Goal: Task Accomplishment & Management: Manage account settings

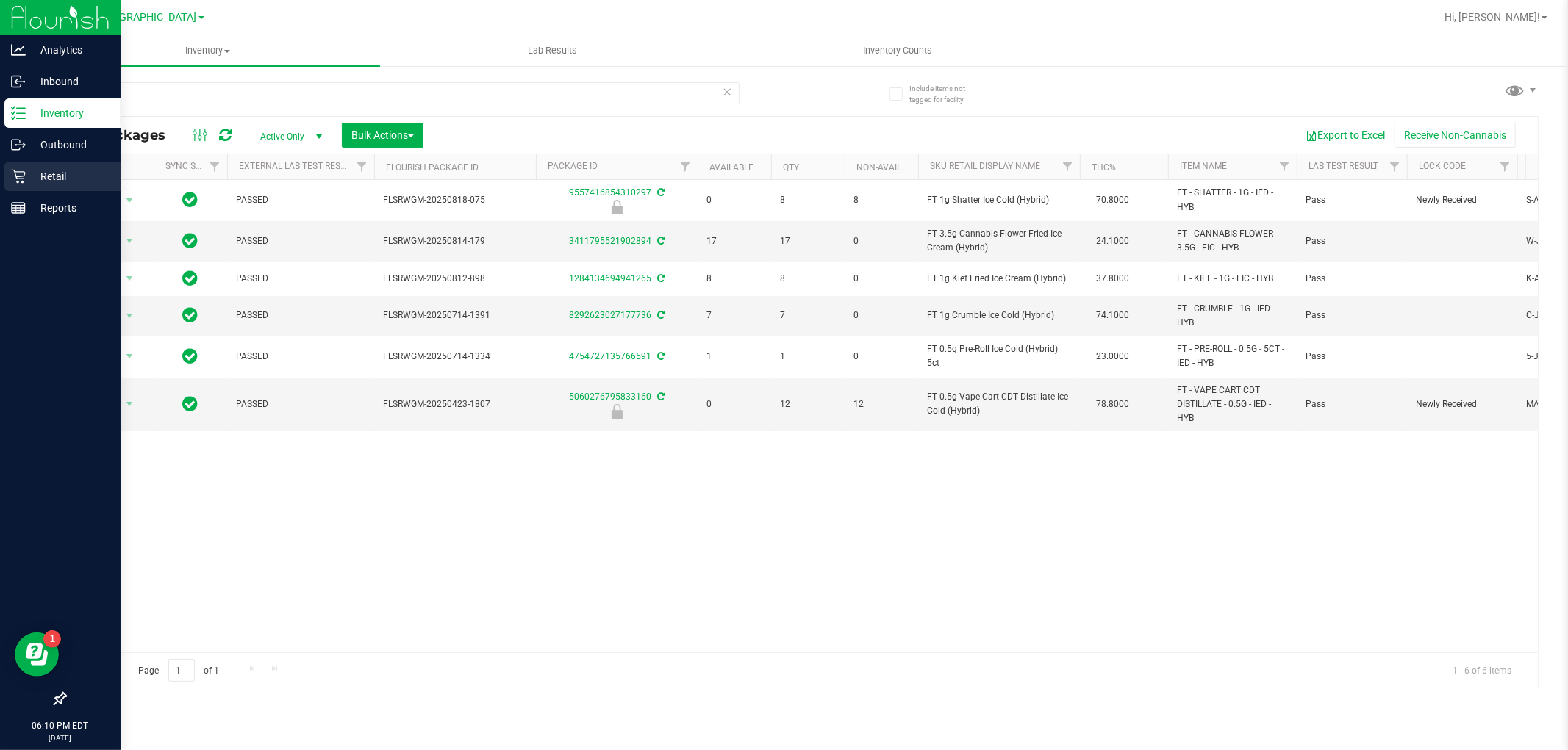
click at [37, 176] on p "Retail" at bounding box center [70, 176] width 88 height 18
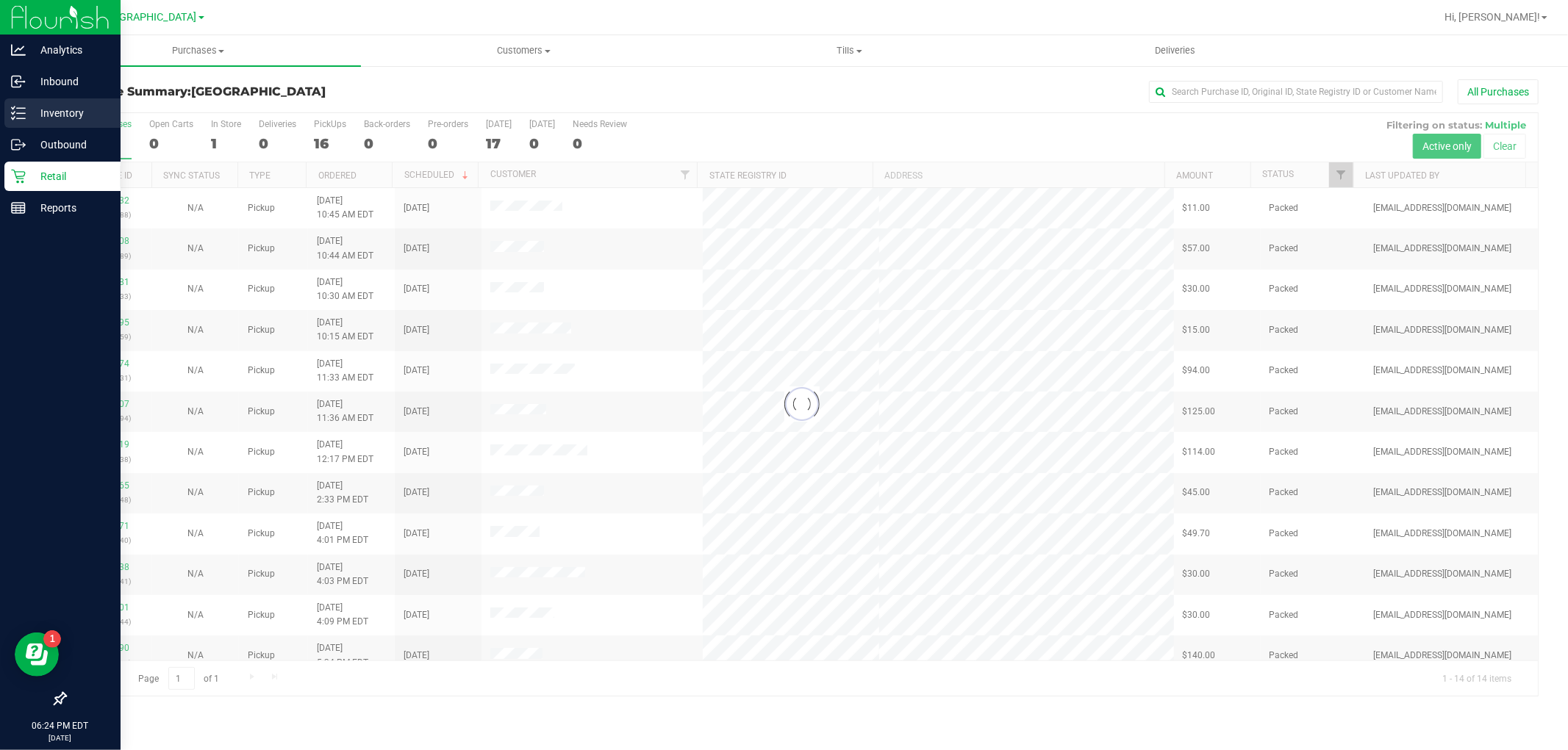
click at [19, 105] on icon at bounding box center [18, 112] width 15 height 15
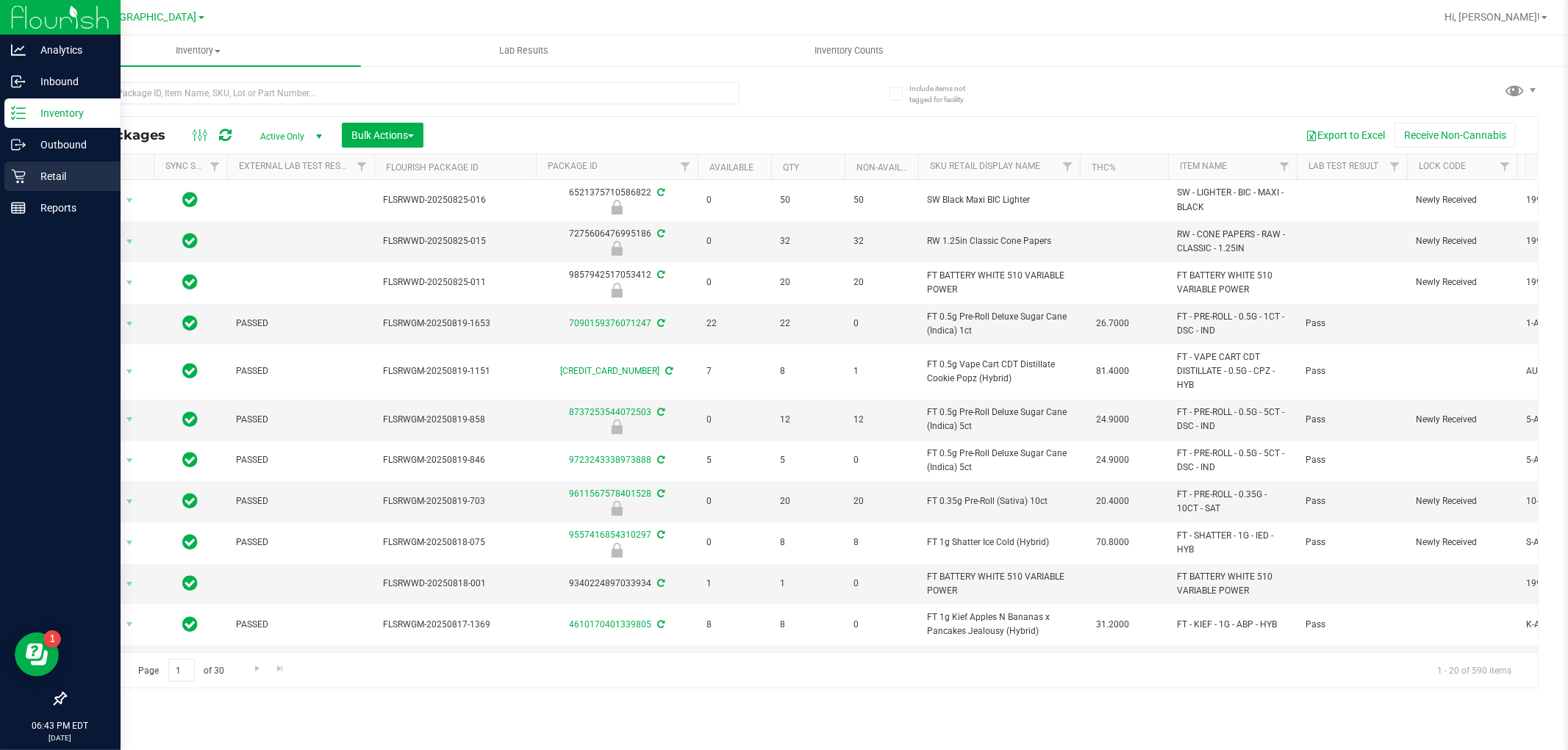
click at [35, 163] on div "Retail" at bounding box center [63, 176] width 116 height 29
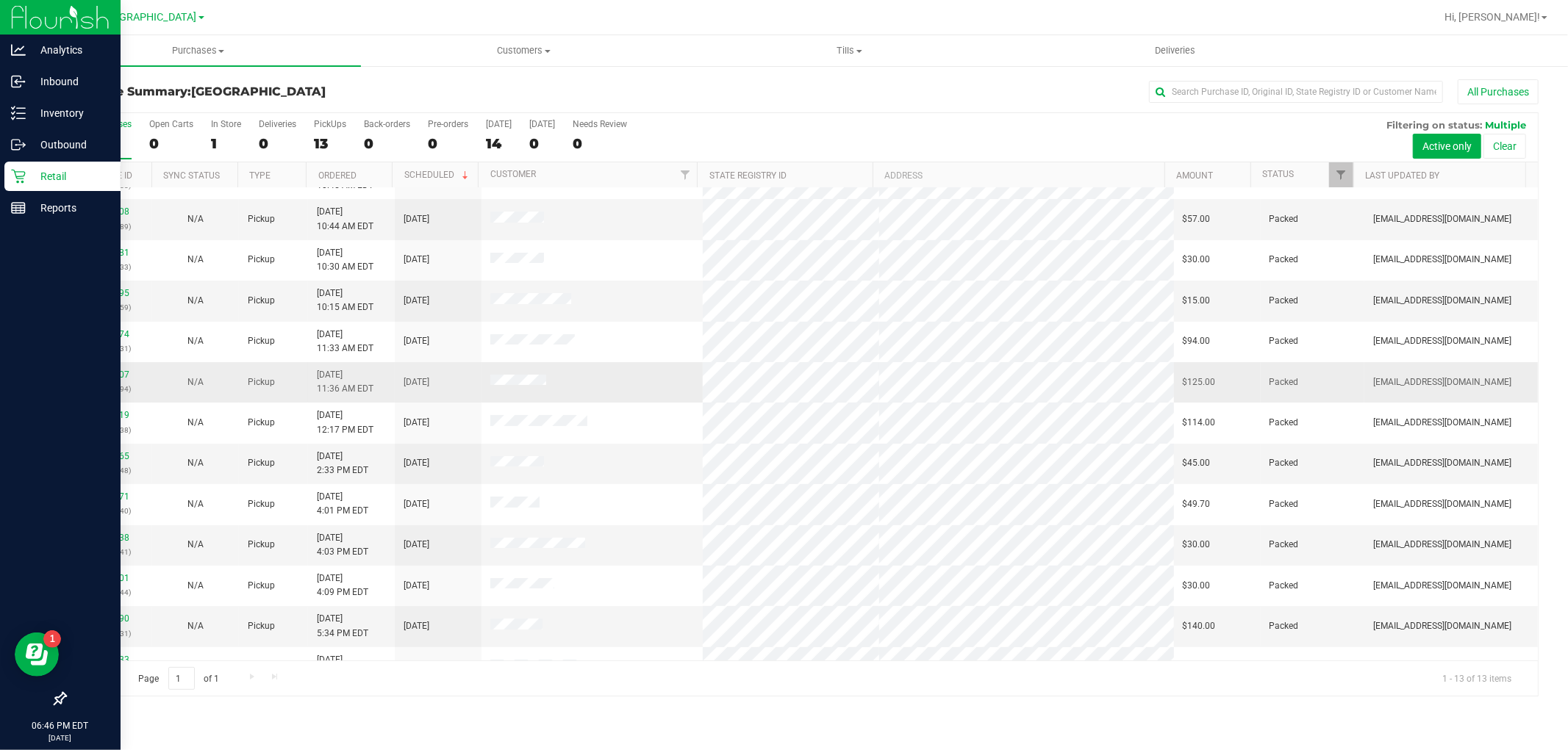
scroll to position [56, 0]
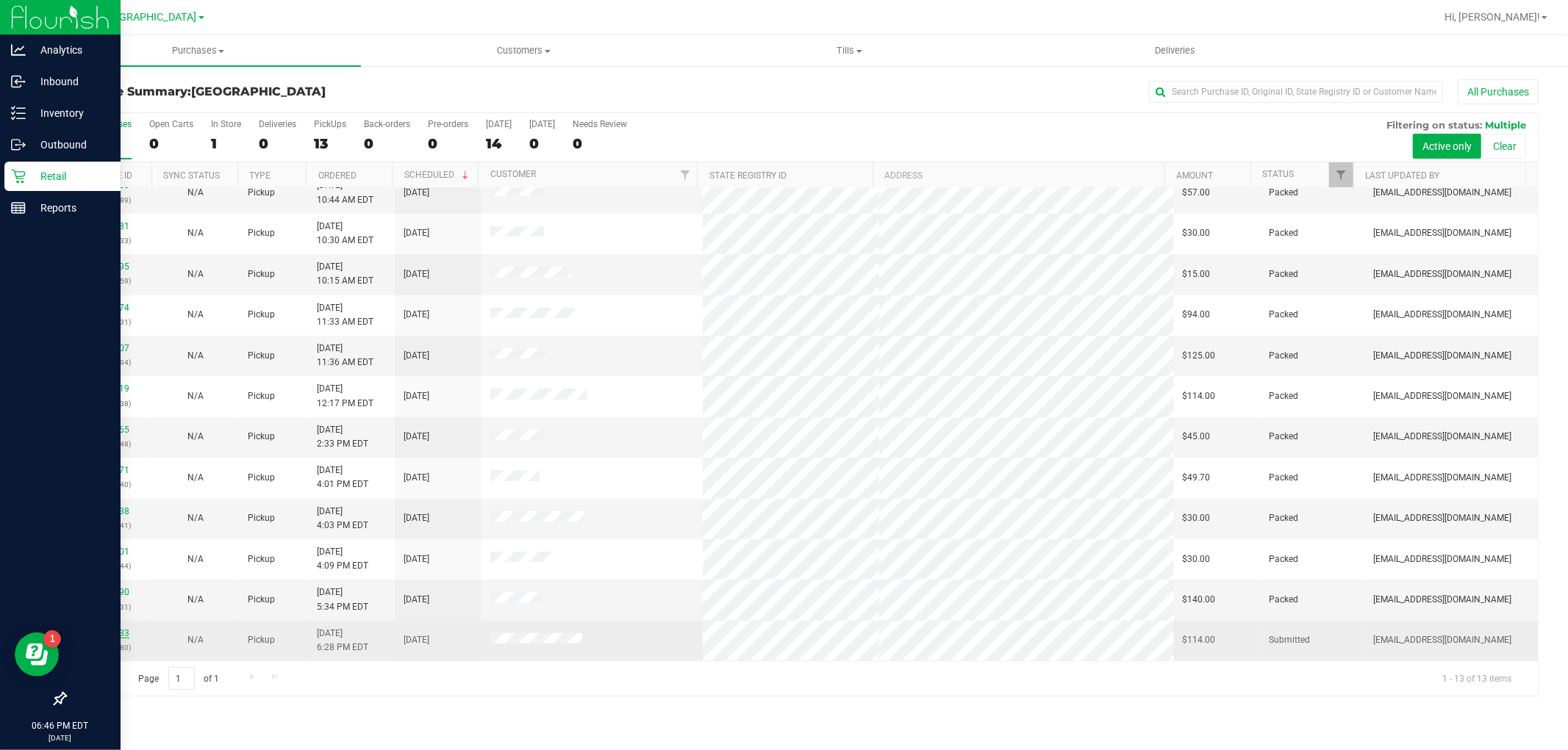
click at [103, 632] on link "11858933" at bounding box center [109, 633] width 41 height 10
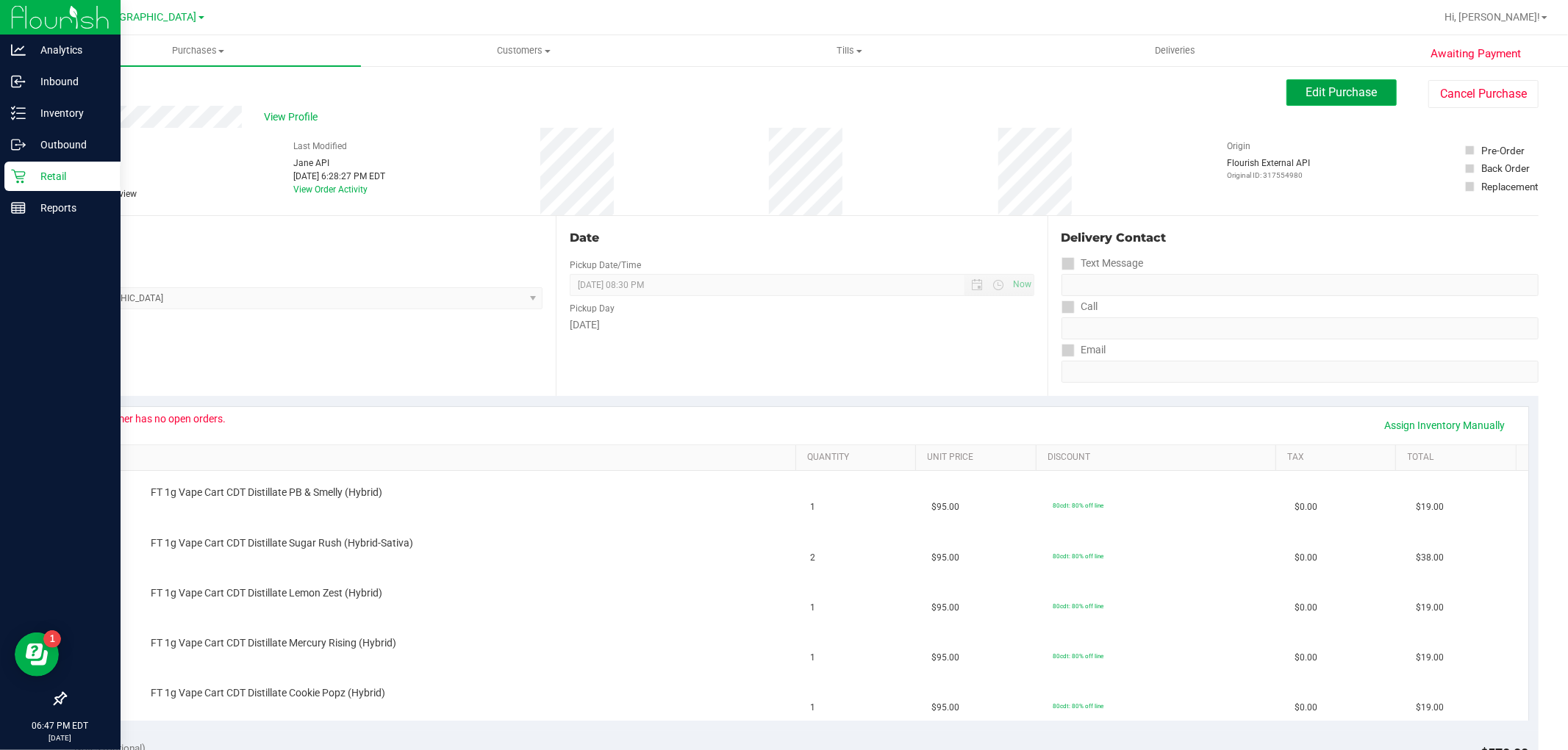
click at [1306, 85] on span "Edit Purchase" at bounding box center [1341, 92] width 71 height 14
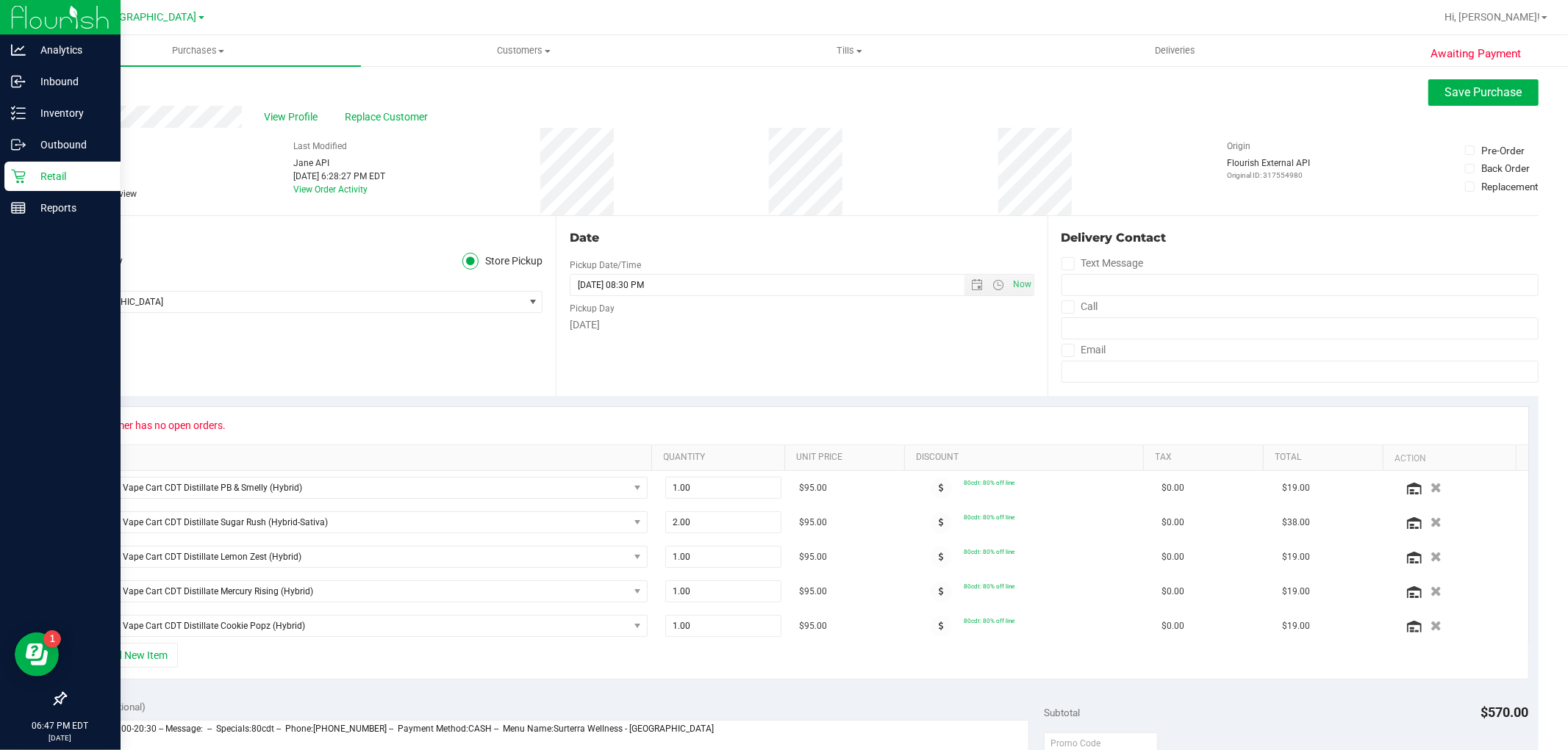
click at [69, 188] on span at bounding box center [71, 194] width 13 height 13
click at [0, 0] on input "Needs review" at bounding box center [0, 0] width 0 height 0
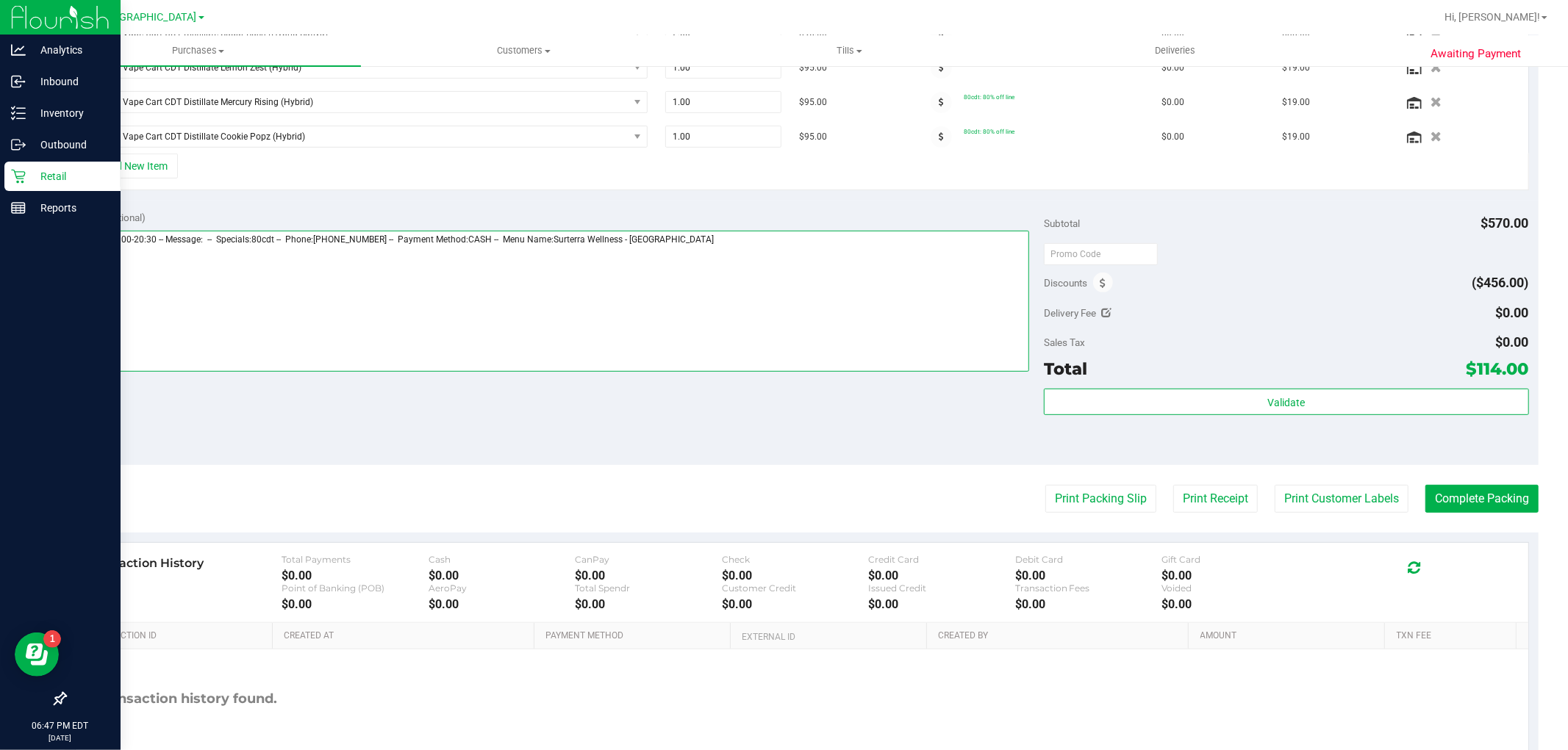
click at [766, 291] on textarea at bounding box center [552, 301] width 955 height 141
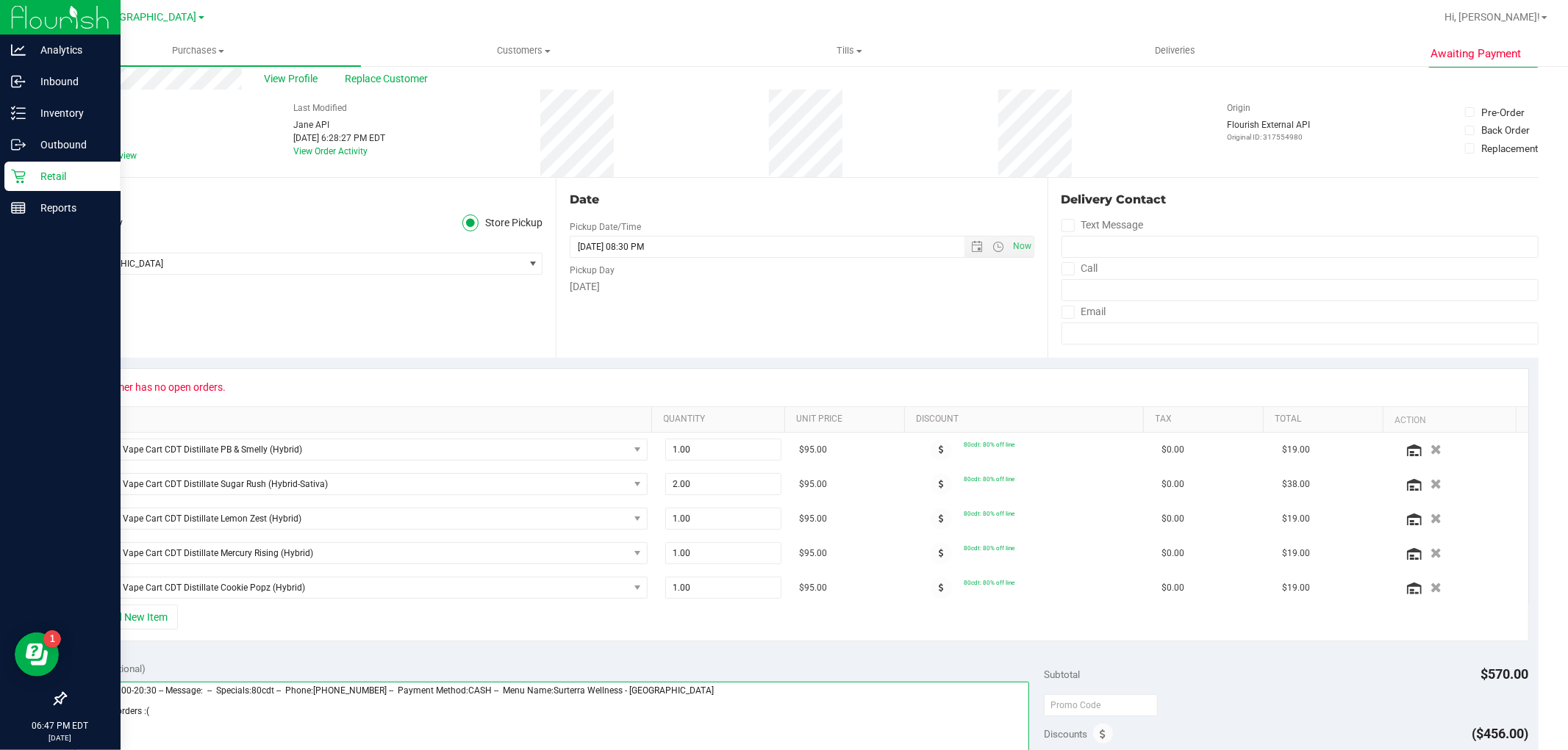
scroll to position [0, 0]
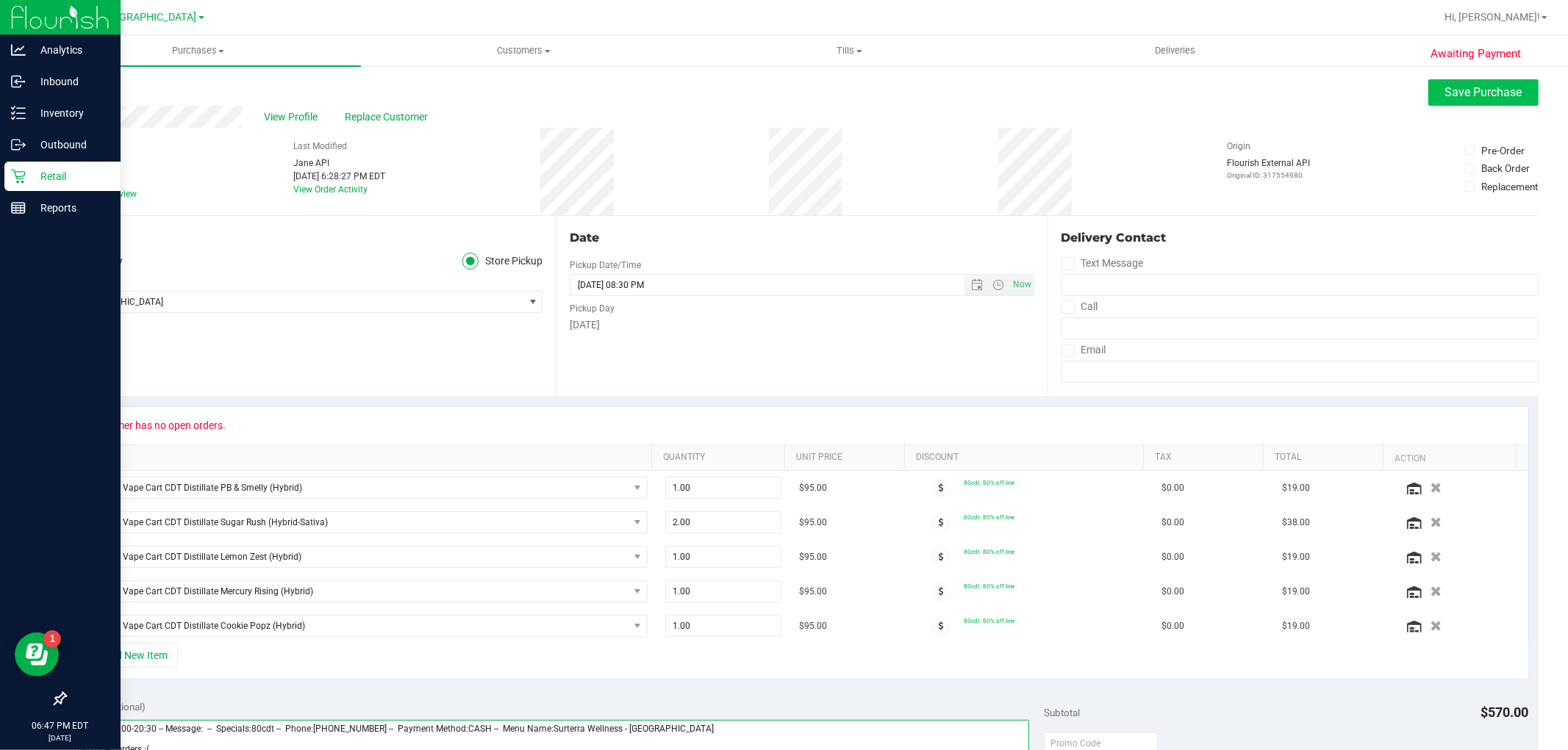
type textarea "[DATE] 09:00-20:30 -- Message: -- Specials:80cdt -- Phone:[PHONE_NUMBER] -- Pay…"
click at [1456, 105] on button "Save Purchase" at bounding box center [1483, 92] width 110 height 26
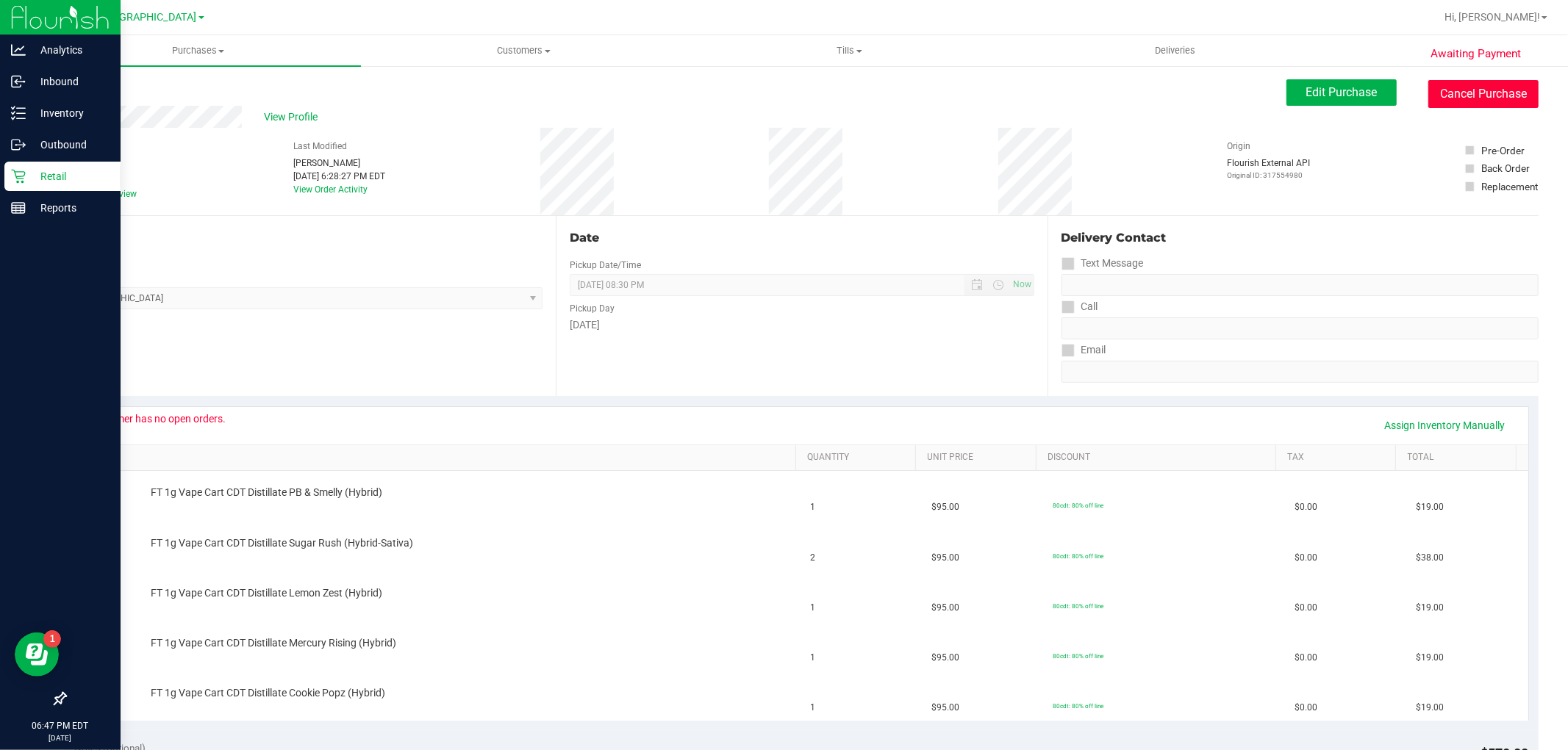
click at [1442, 93] on button "Cancel Purchase" at bounding box center [1483, 94] width 110 height 28
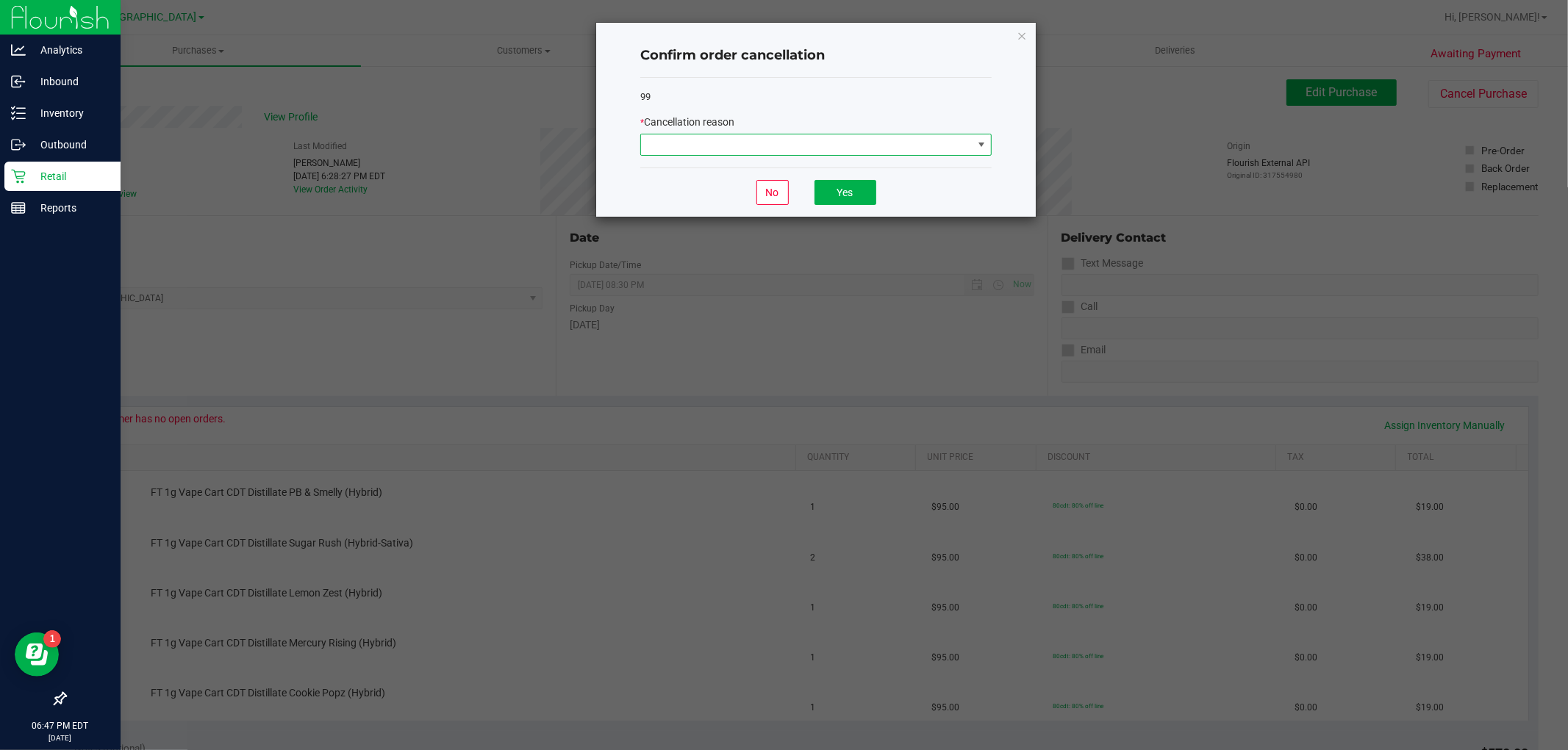
click at [718, 147] on span at bounding box center [806, 144] width 331 height 21
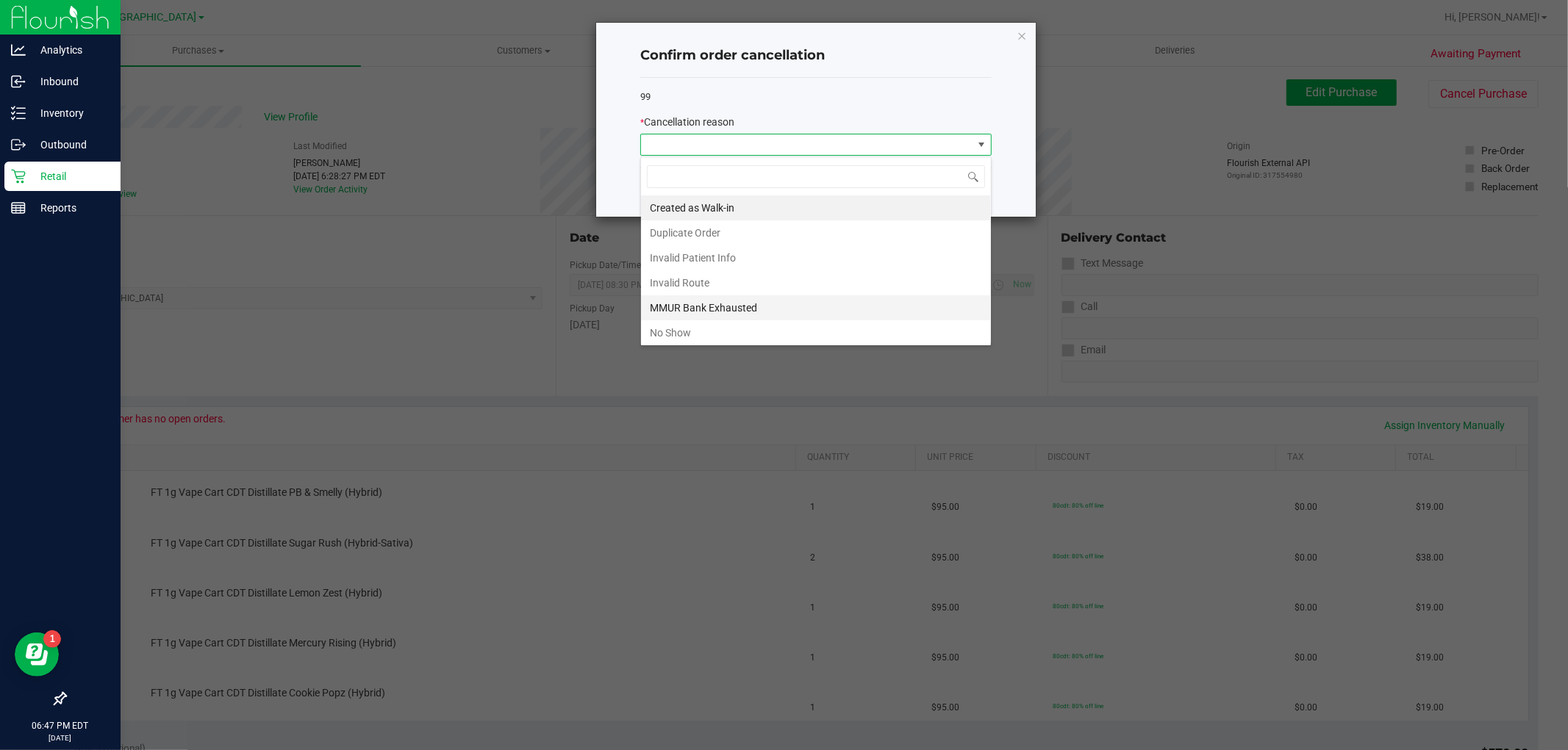
click at [720, 302] on li "MMUR Bank Exhausted" at bounding box center [815, 308] width 350 height 25
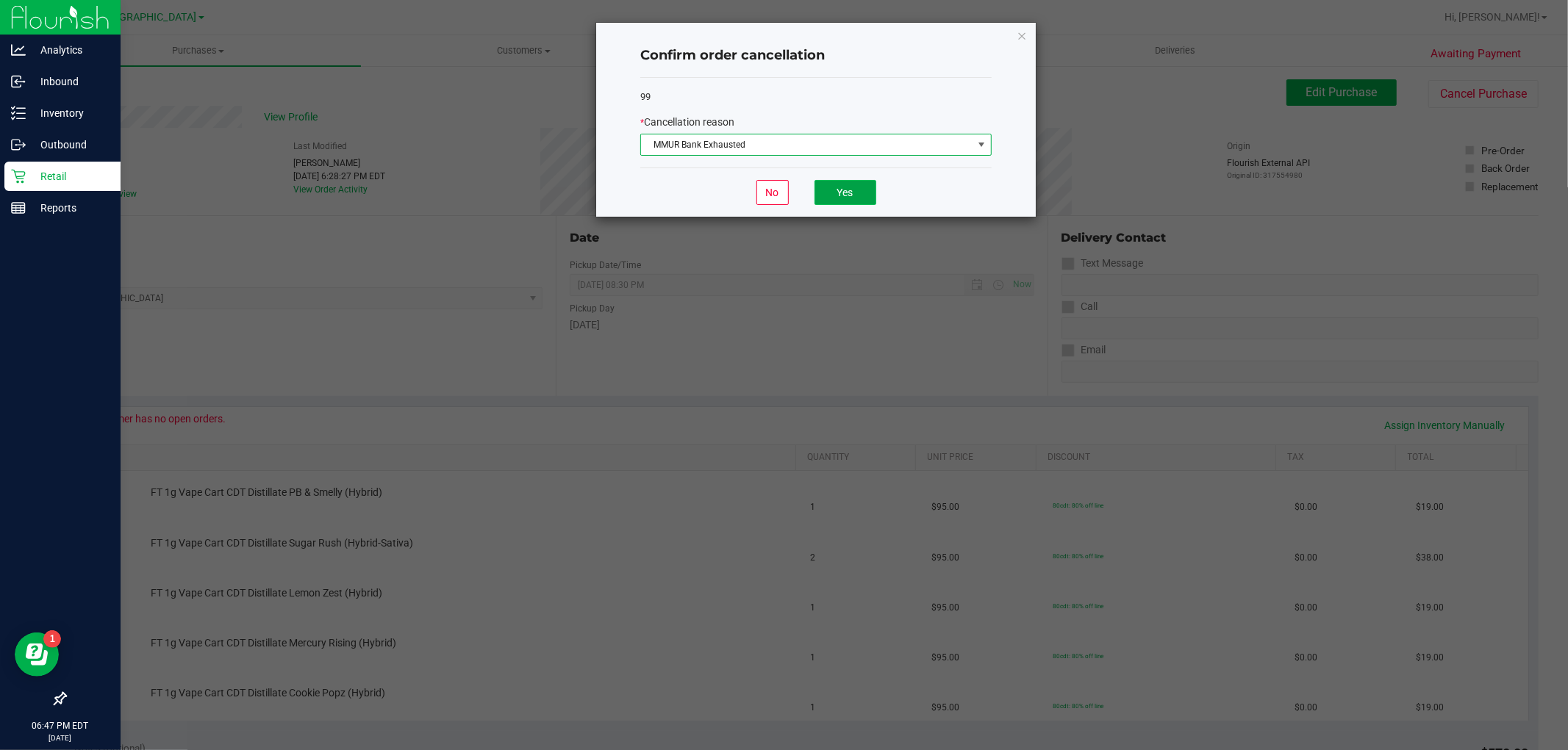
click at [836, 199] on button "Yes" at bounding box center [846, 192] width 62 height 25
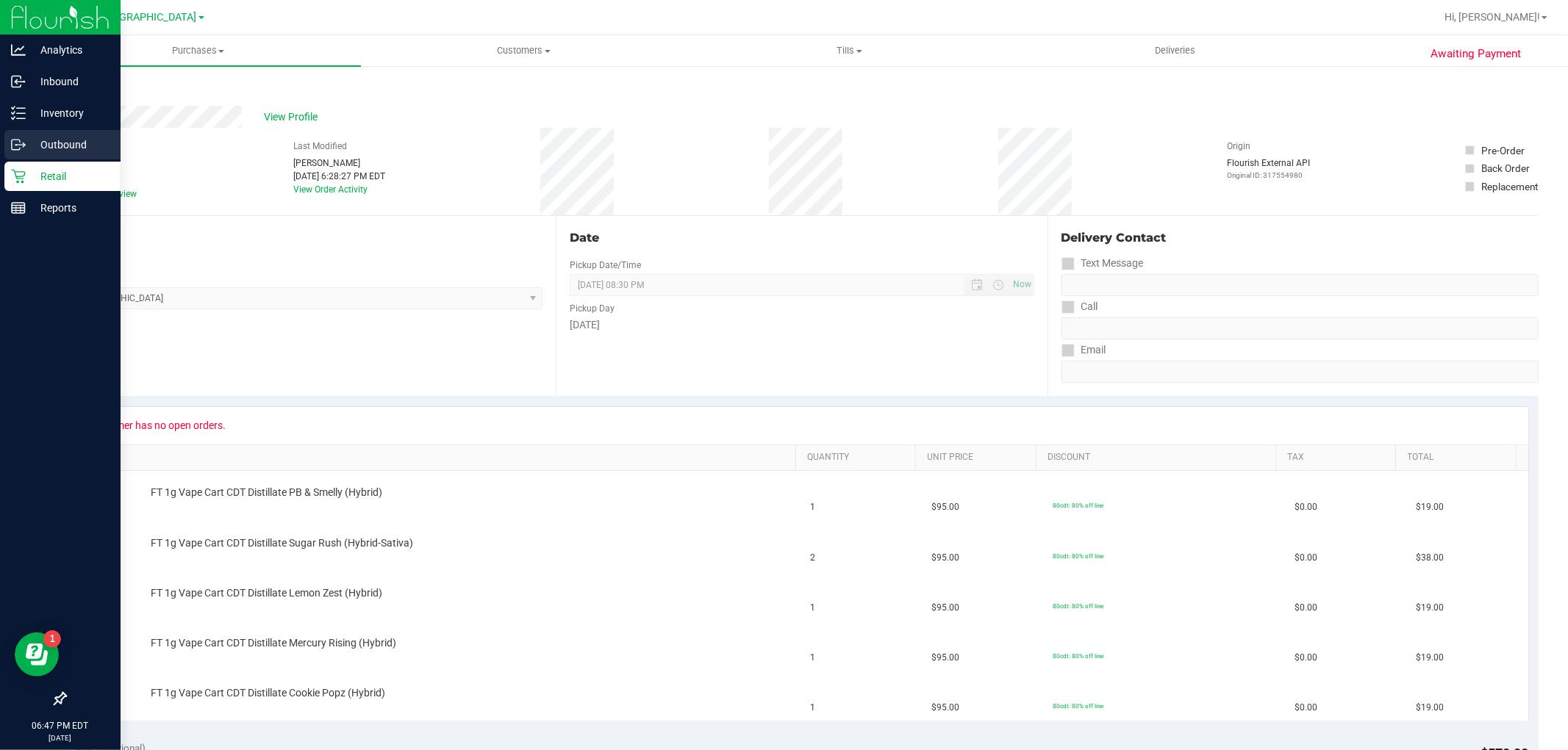
click at [43, 155] on div "Outbound" at bounding box center [63, 145] width 116 height 29
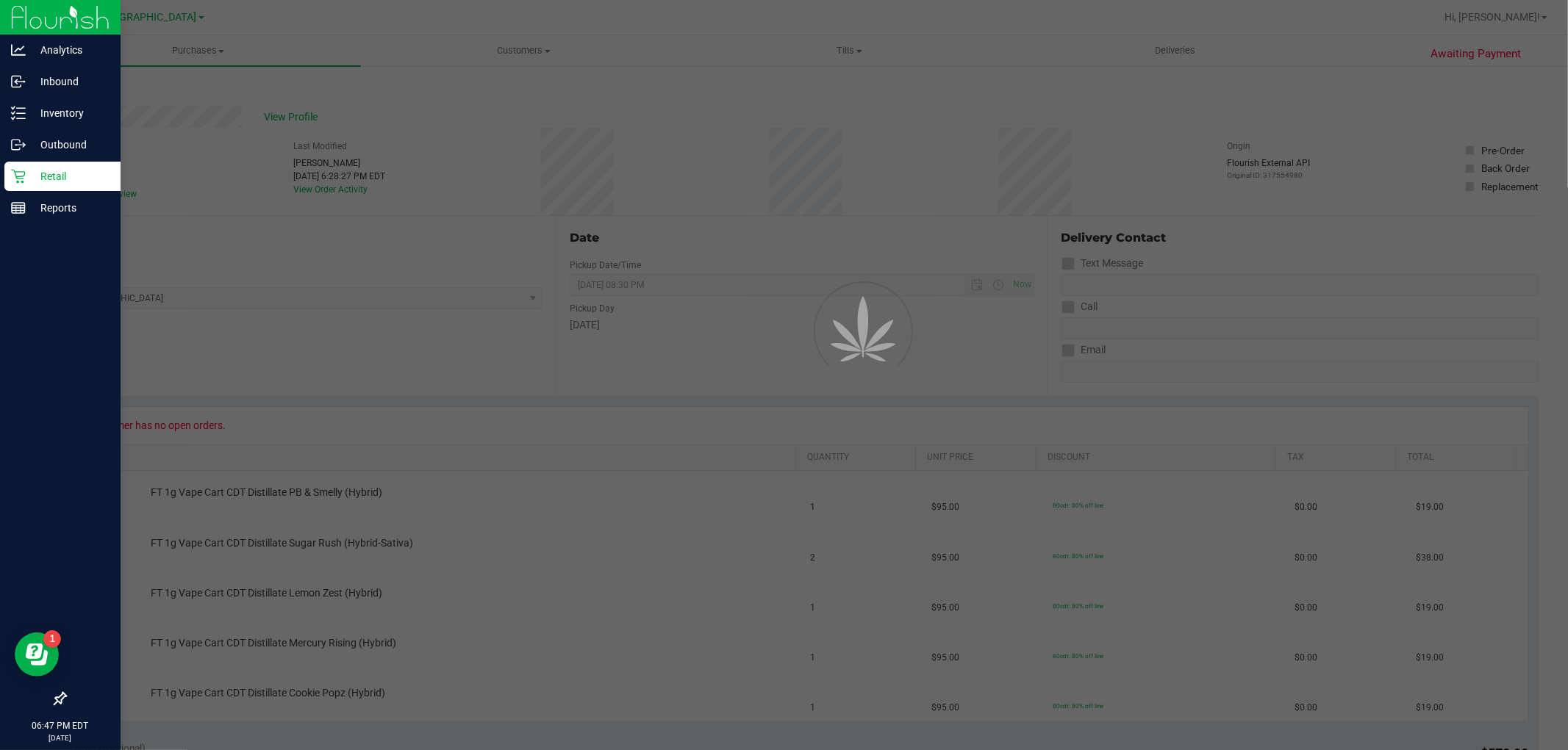
click at [39, 164] on div "Retail" at bounding box center [63, 176] width 116 height 29
